Goal: Task Accomplishment & Management: Use online tool/utility

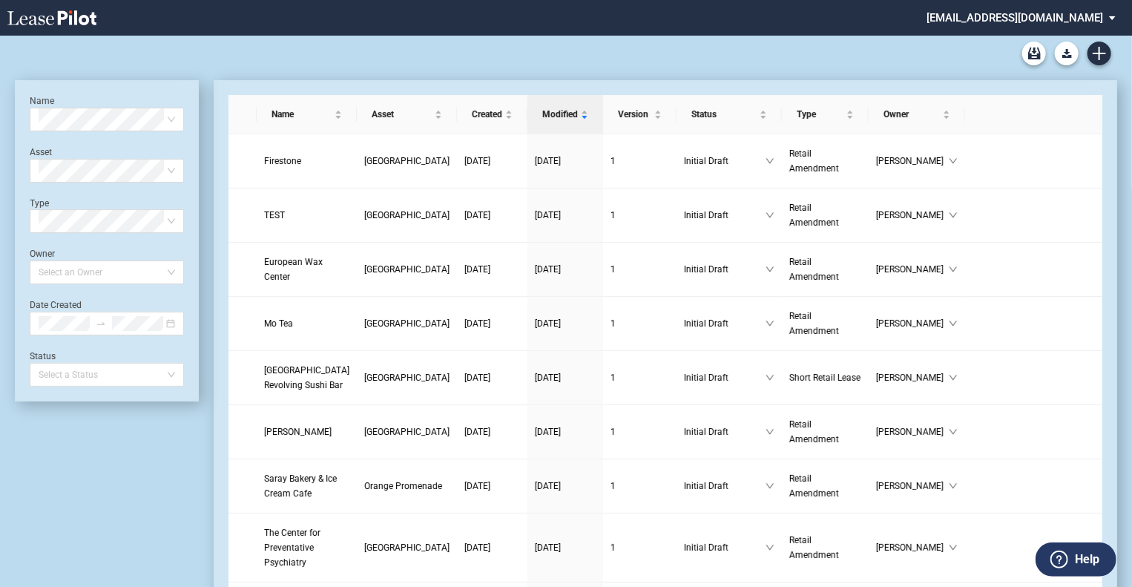
click at [1115, 16] on md-select "[EMAIL_ADDRESS][DOMAIN_NAME] Admin Area Settings Sign Out" at bounding box center [1026, 16] width 203 height 33
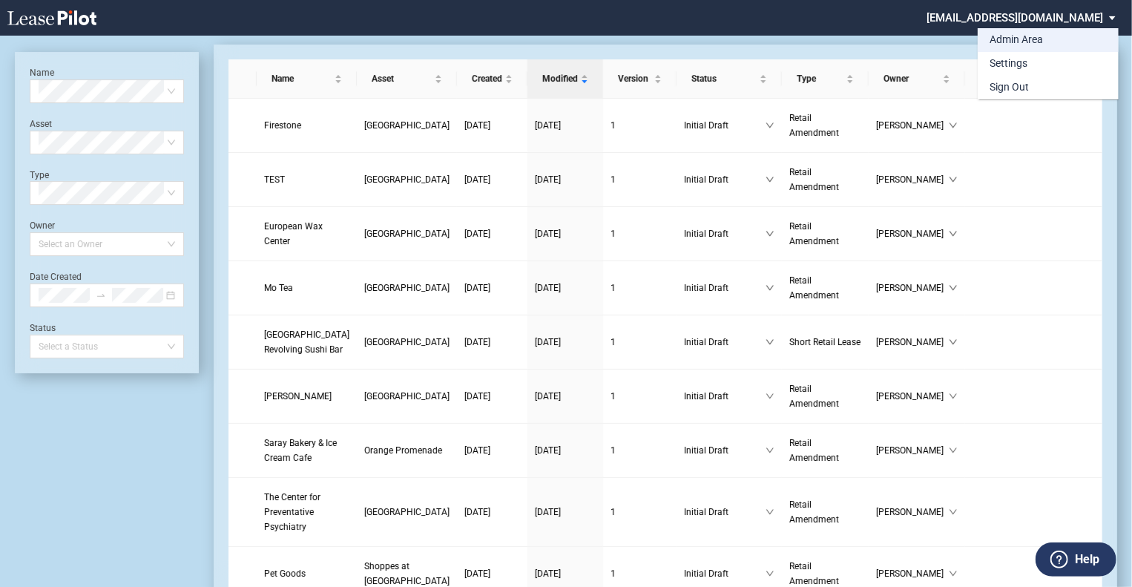
click at [1018, 36] on div "Admin Area" at bounding box center [1015, 40] width 53 height 15
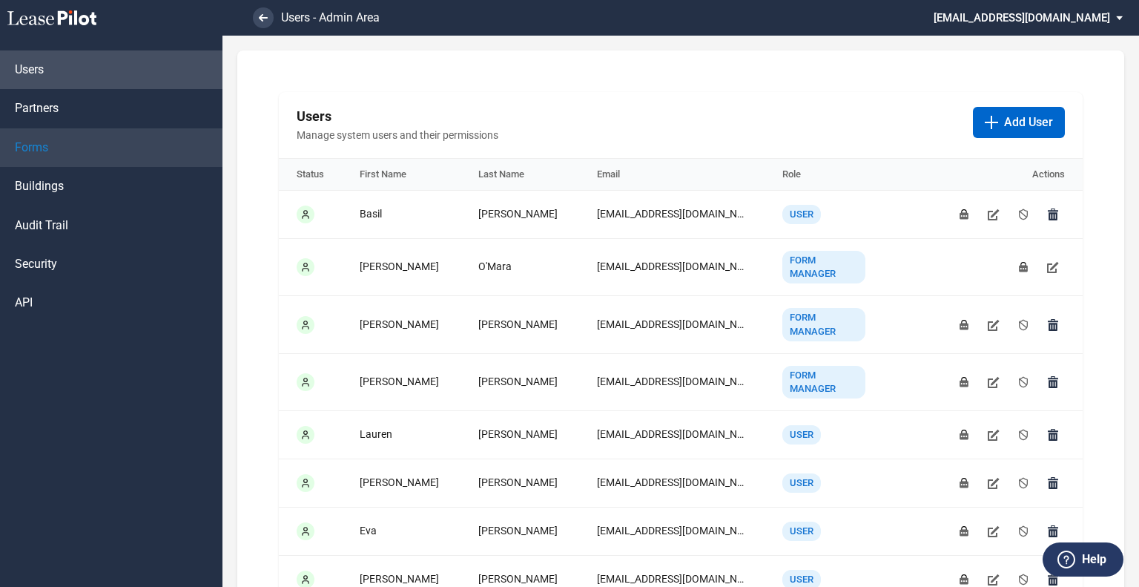
click at [36, 155] on span "Forms" at bounding box center [31, 147] width 33 height 16
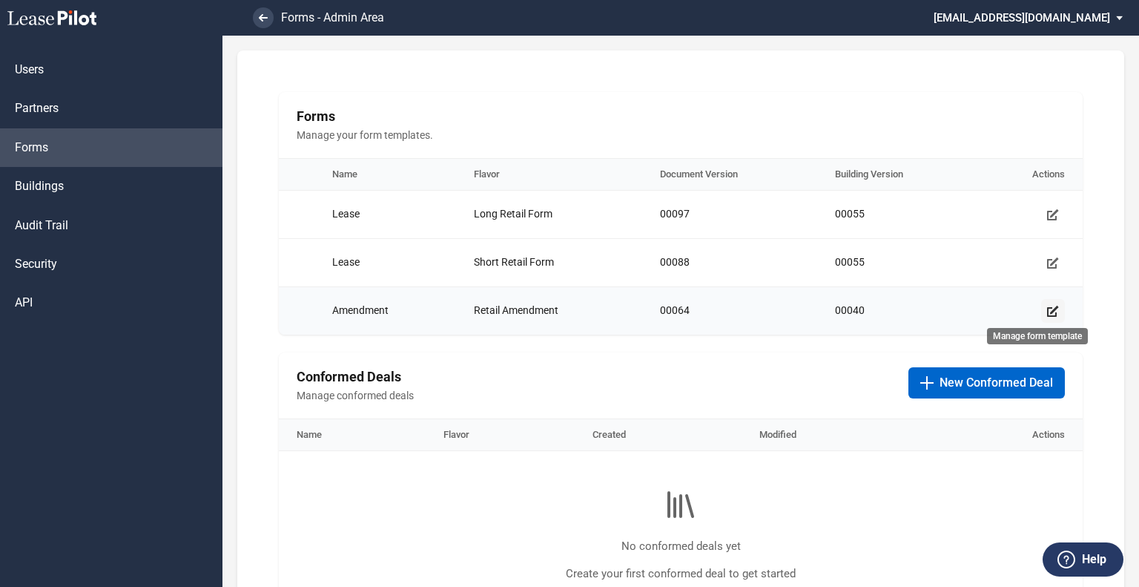
click at [1050, 314] on icon "Manage form template" at bounding box center [1053, 311] width 12 height 12
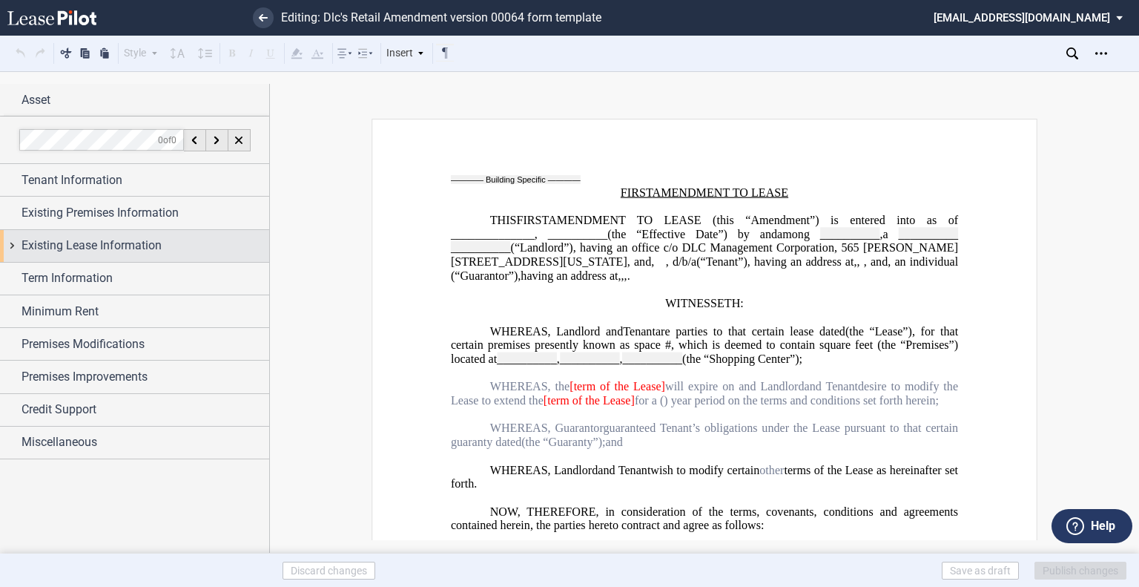
click at [81, 237] on span "Existing Lease Information" at bounding box center [92, 246] width 140 height 18
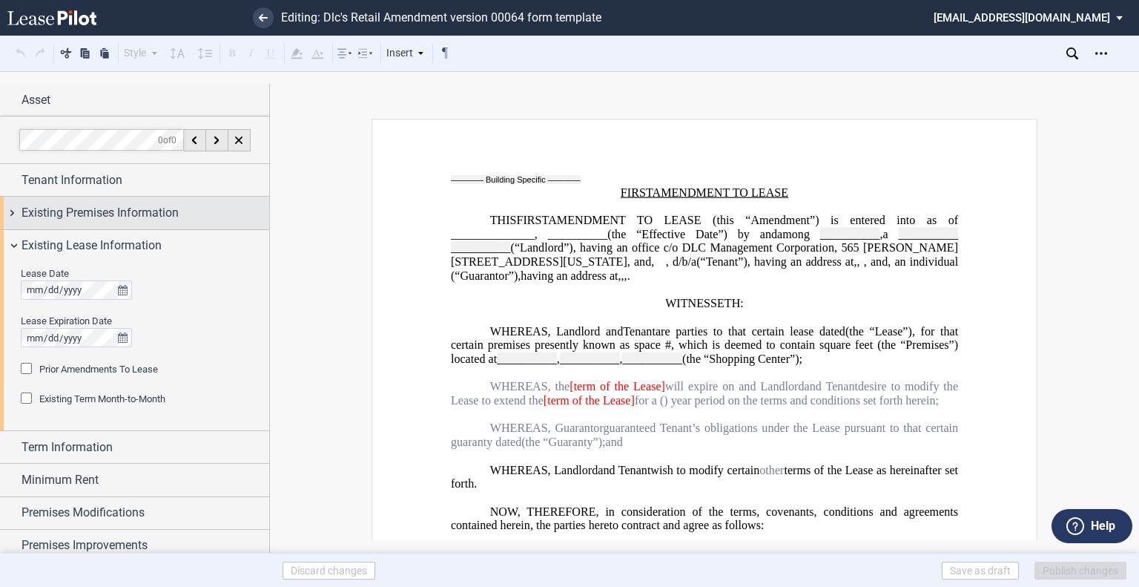
click at [116, 184] on span "Tenant Information" at bounding box center [72, 180] width 101 height 18
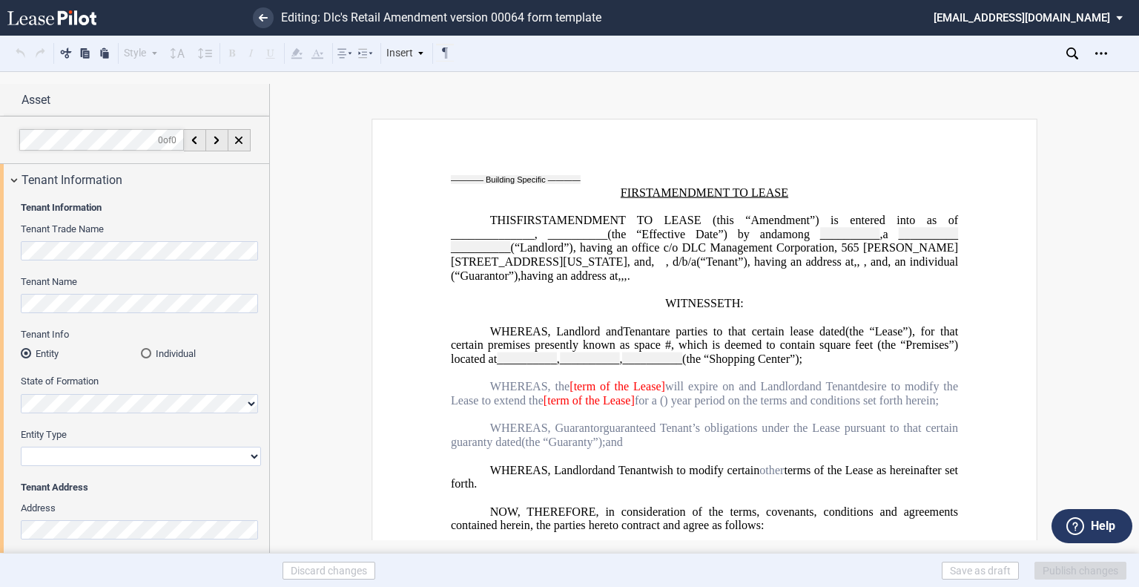
scroll to position [297, 0]
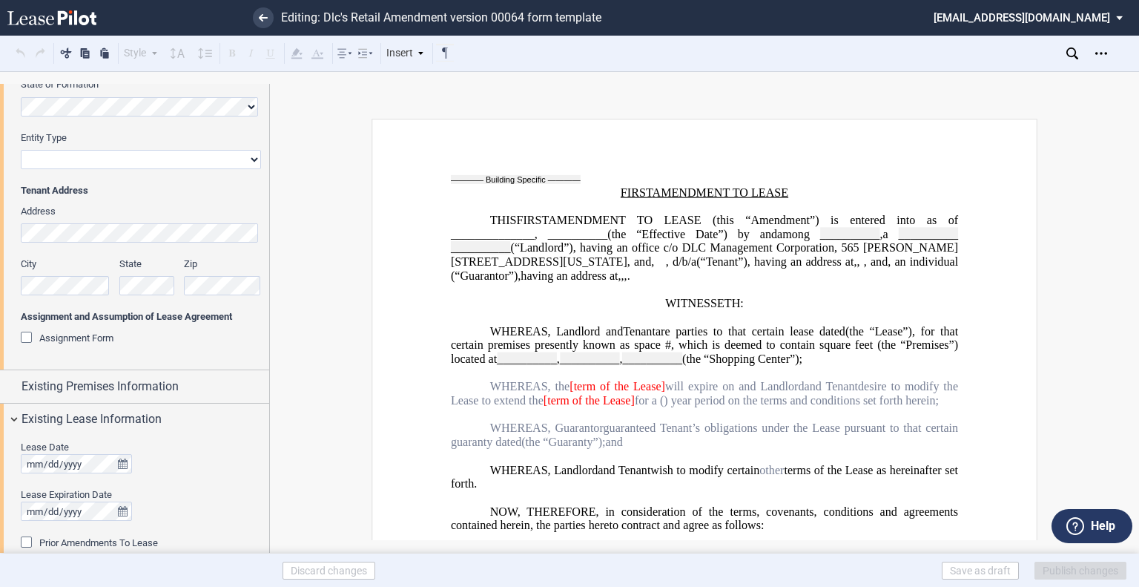
click at [31, 337] on div "Assignment Form" at bounding box center [28, 339] width 15 height 15
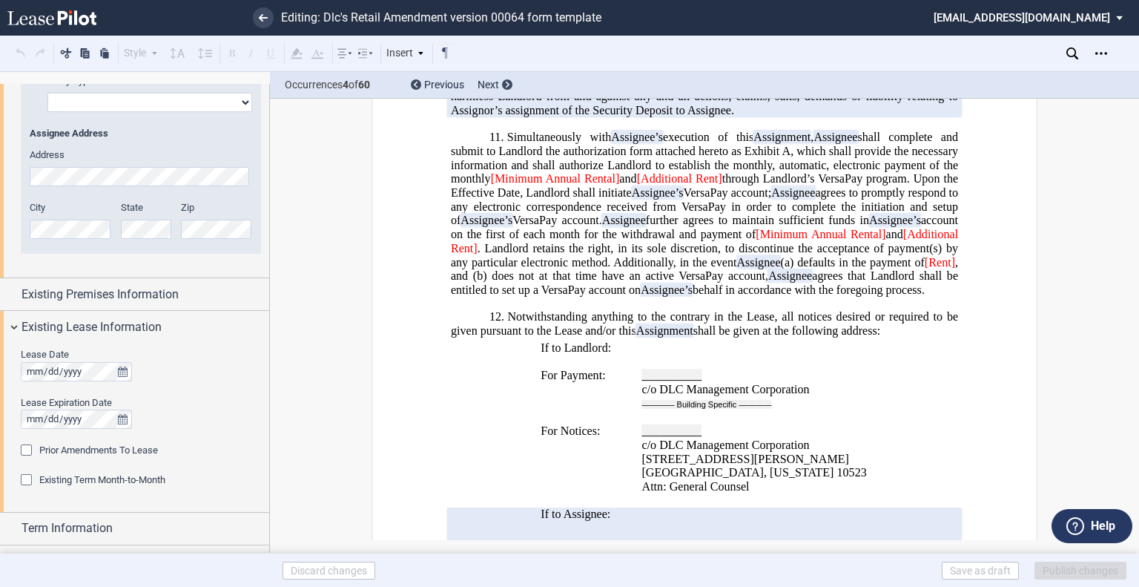
scroll to position [896, 0]
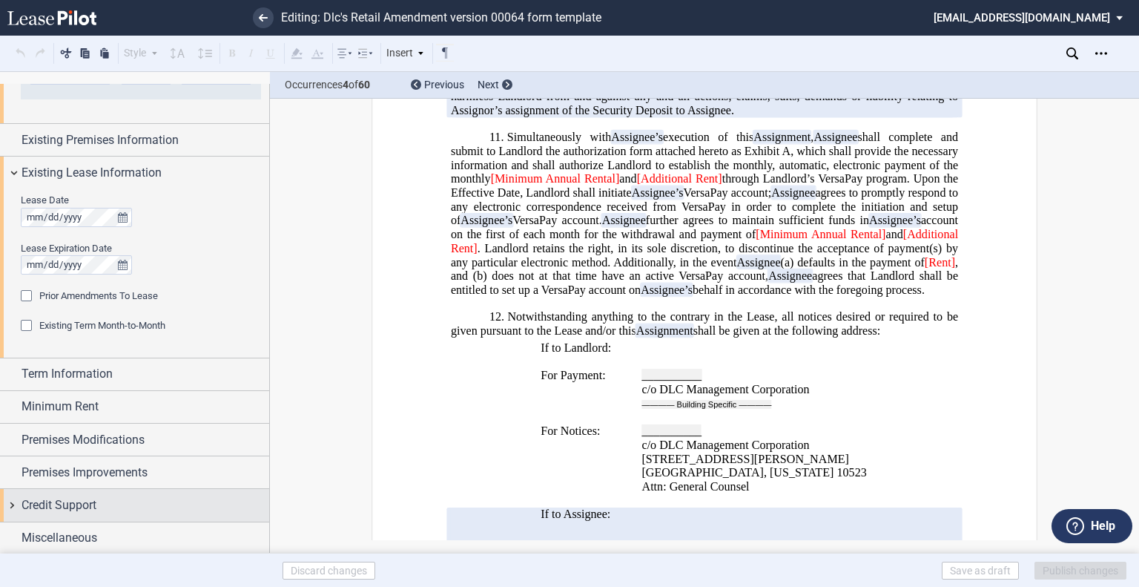
click at [65, 494] on div "Credit Support" at bounding box center [134, 505] width 269 height 32
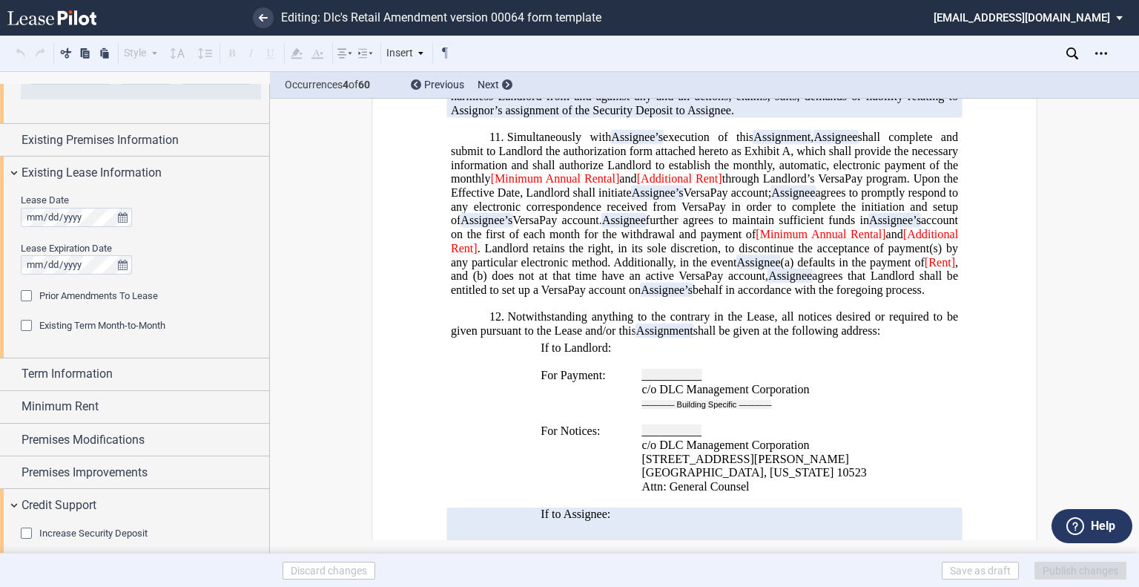
scroll to position [1388, 0]
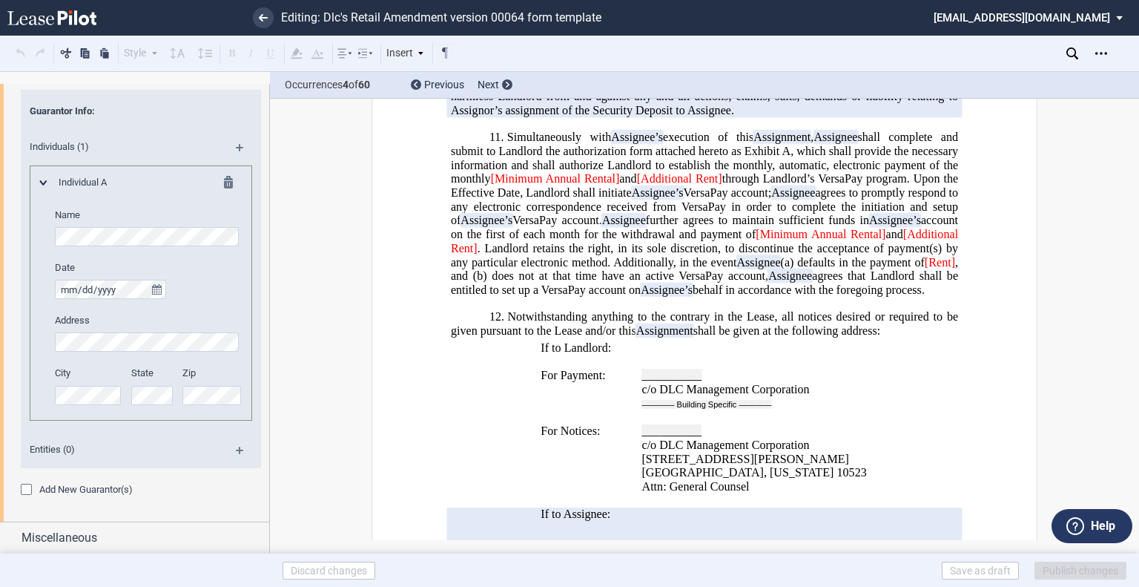
click at [27, 484] on div "Add New Guarantor(s)" at bounding box center [28, 491] width 15 height 15
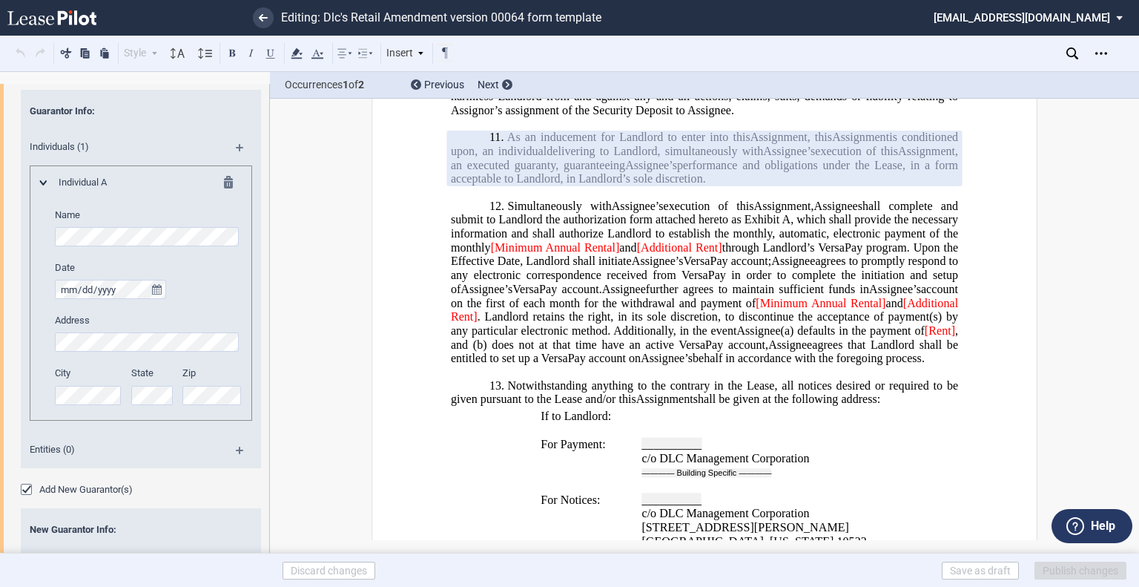
click at [603, 158] on span "delivering to Landlord, simultaneously with" at bounding box center [655, 151] width 217 height 13
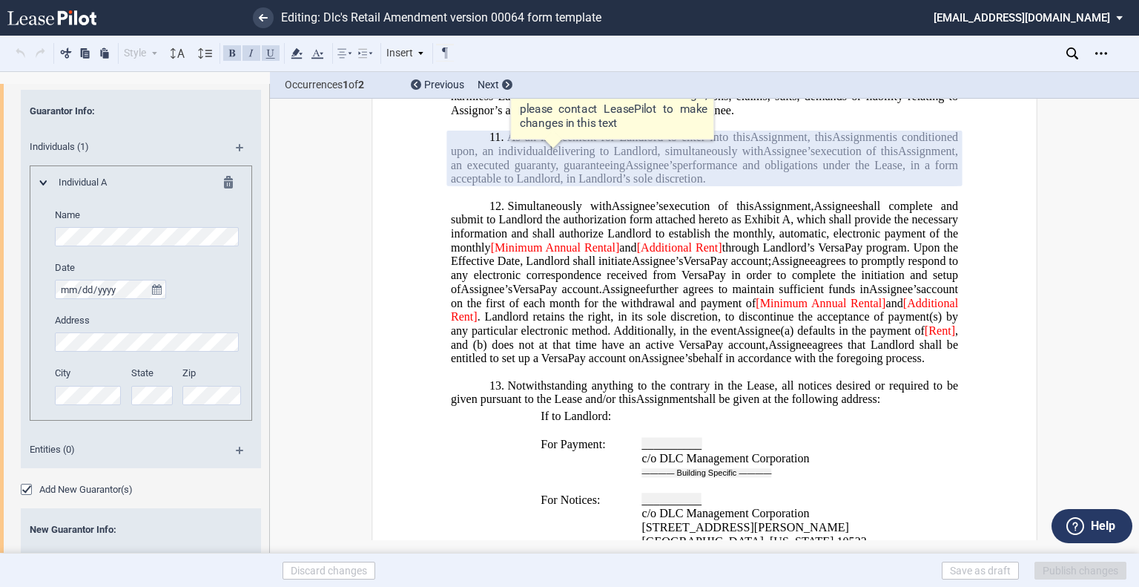
click at [928, 225] on span "shall complete and submit to Landlord the authorization form attached hereto as…" at bounding box center [706, 212] width 510 height 27
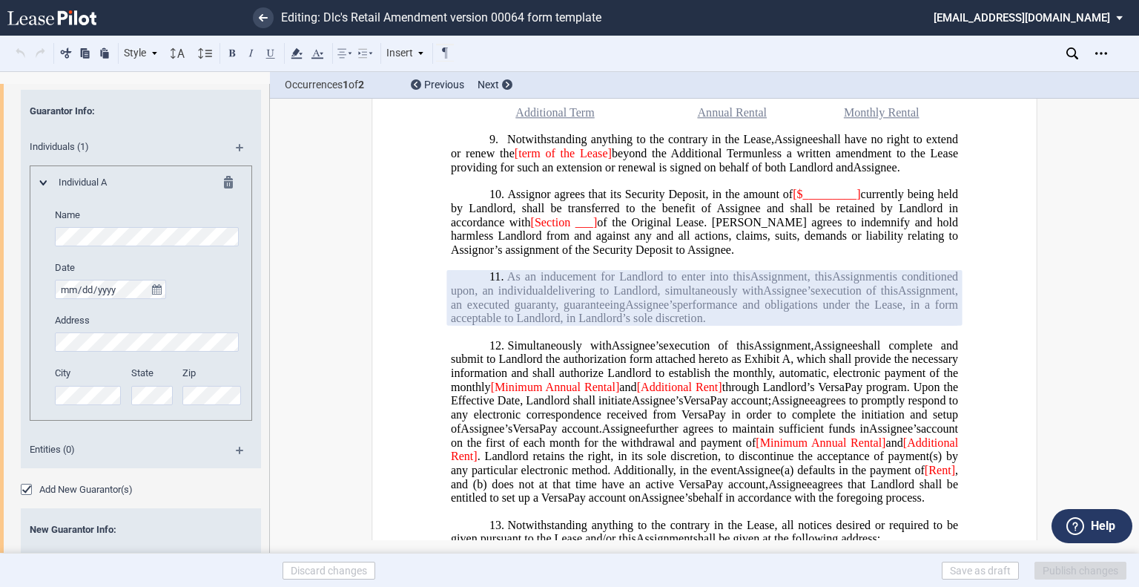
scroll to position [1038, 0]
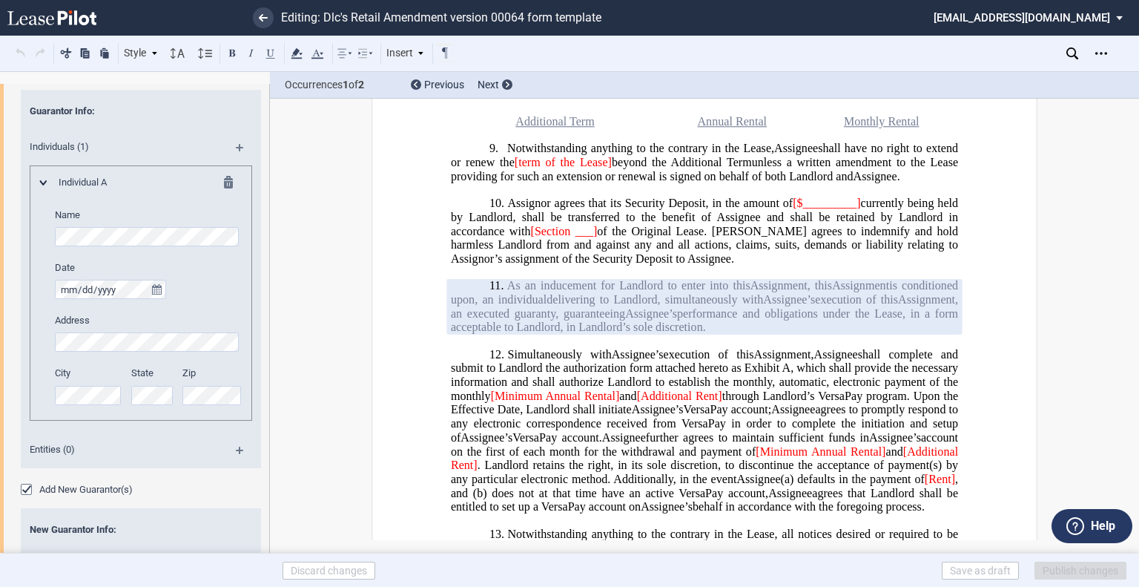
click at [678, 292] on span "As an inducement for Landlord to enter into this" at bounding box center [628, 285] width 243 height 13
